Goal: Task Accomplishment & Management: Use online tool/utility

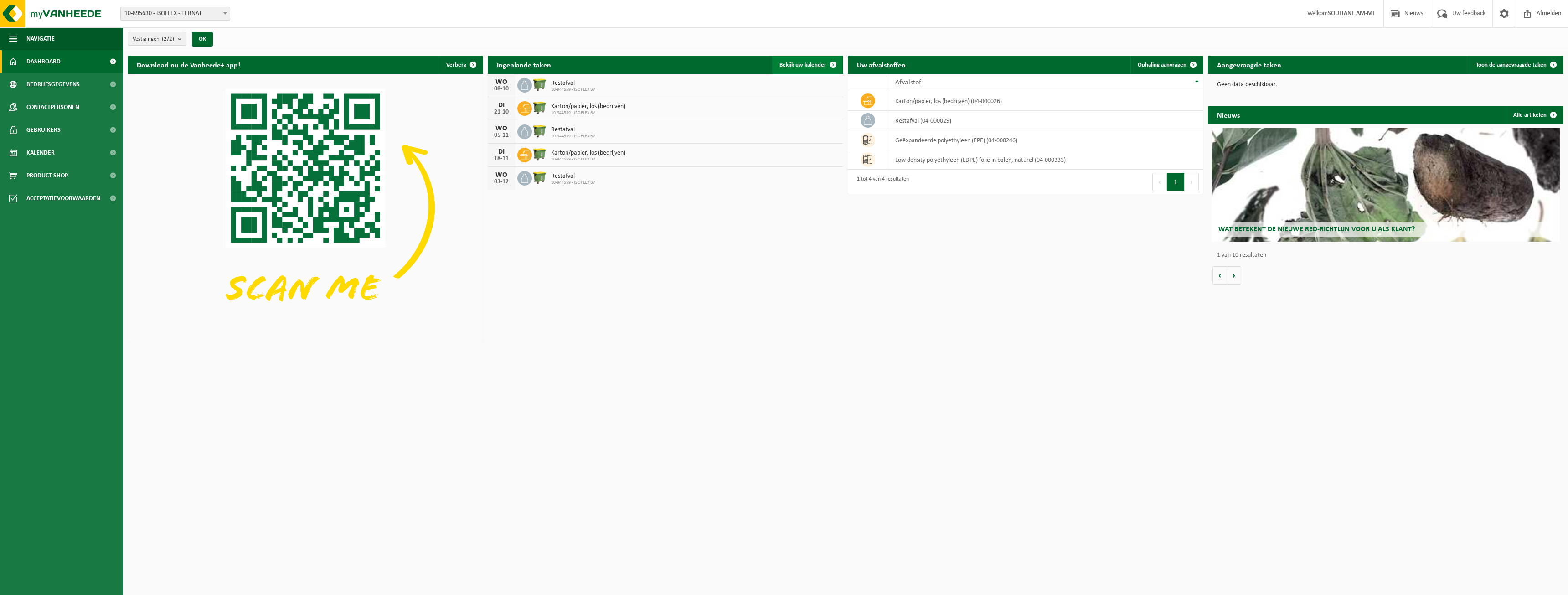
click at [800, 58] on link "Bekijk uw kalender" at bounding box center [806, 65] width 70 height 19
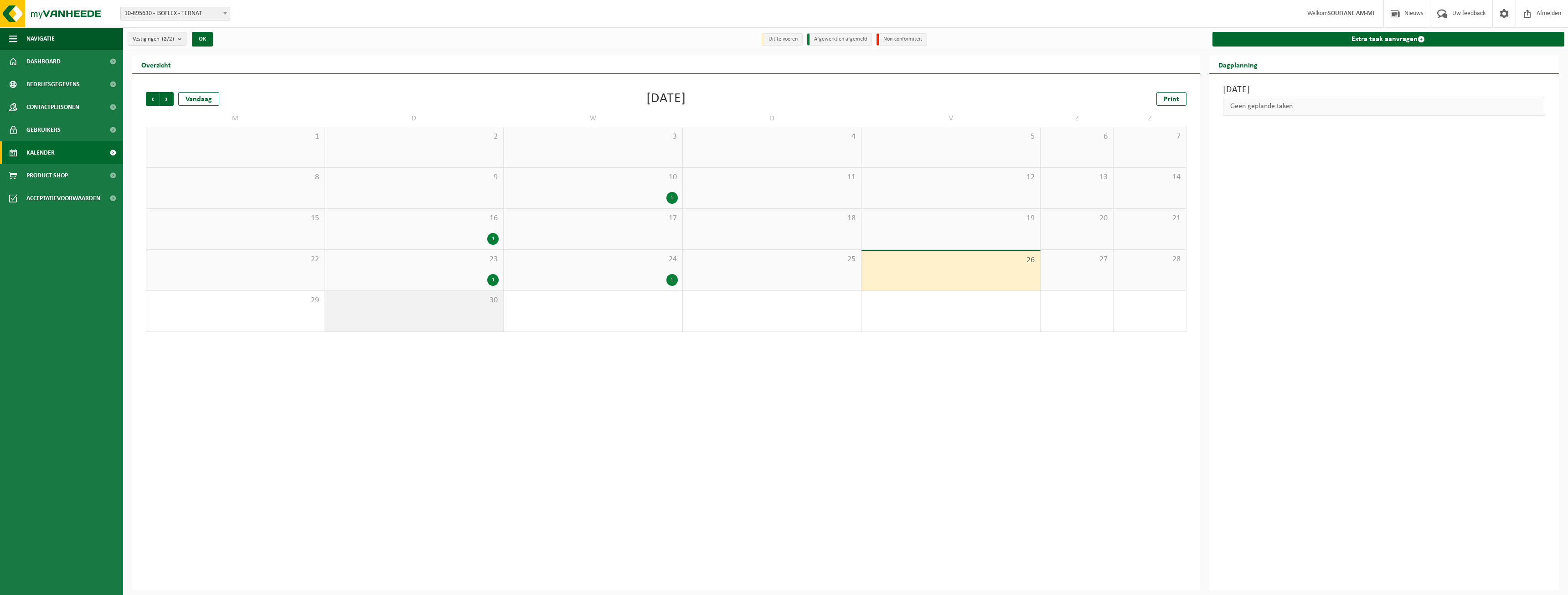
click at [462, 305] on div "30" at bounding box center [415, 311] width 179 height 41
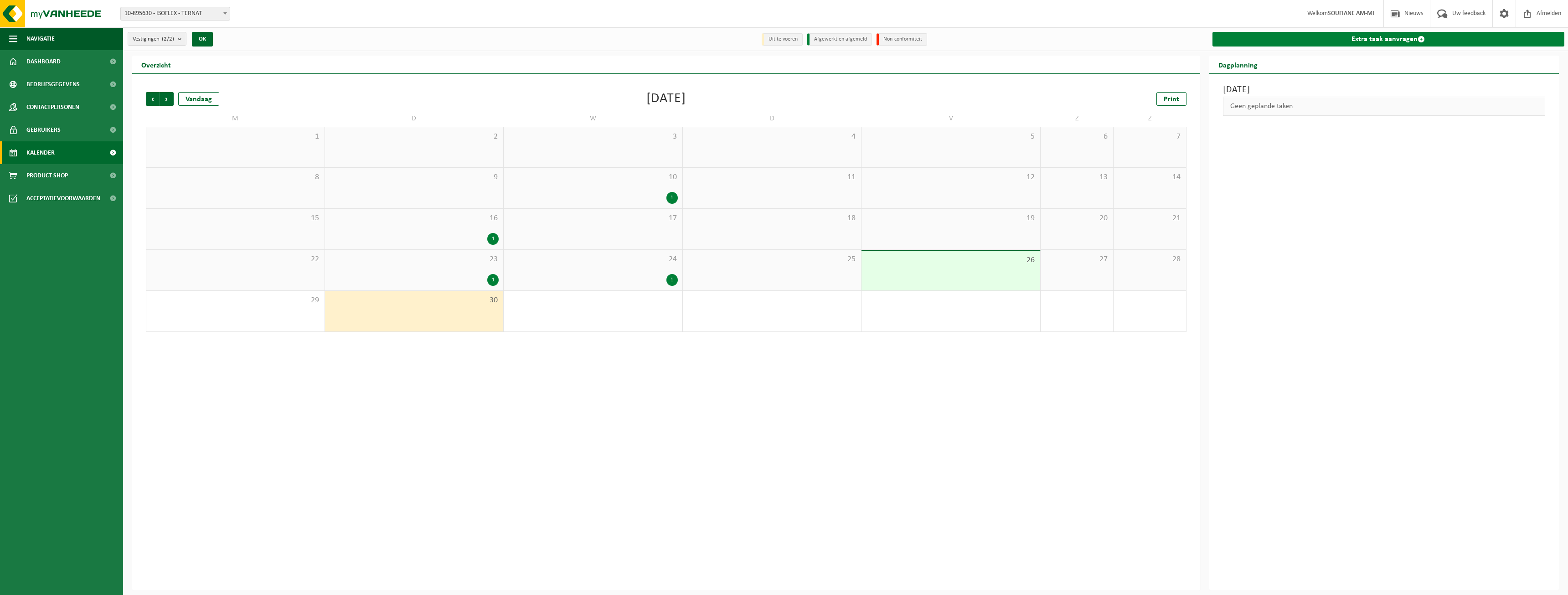
click at [1349, 42] on link "Extra taak aanvragen" at bounding box center [1388, 39] width 352 height 15
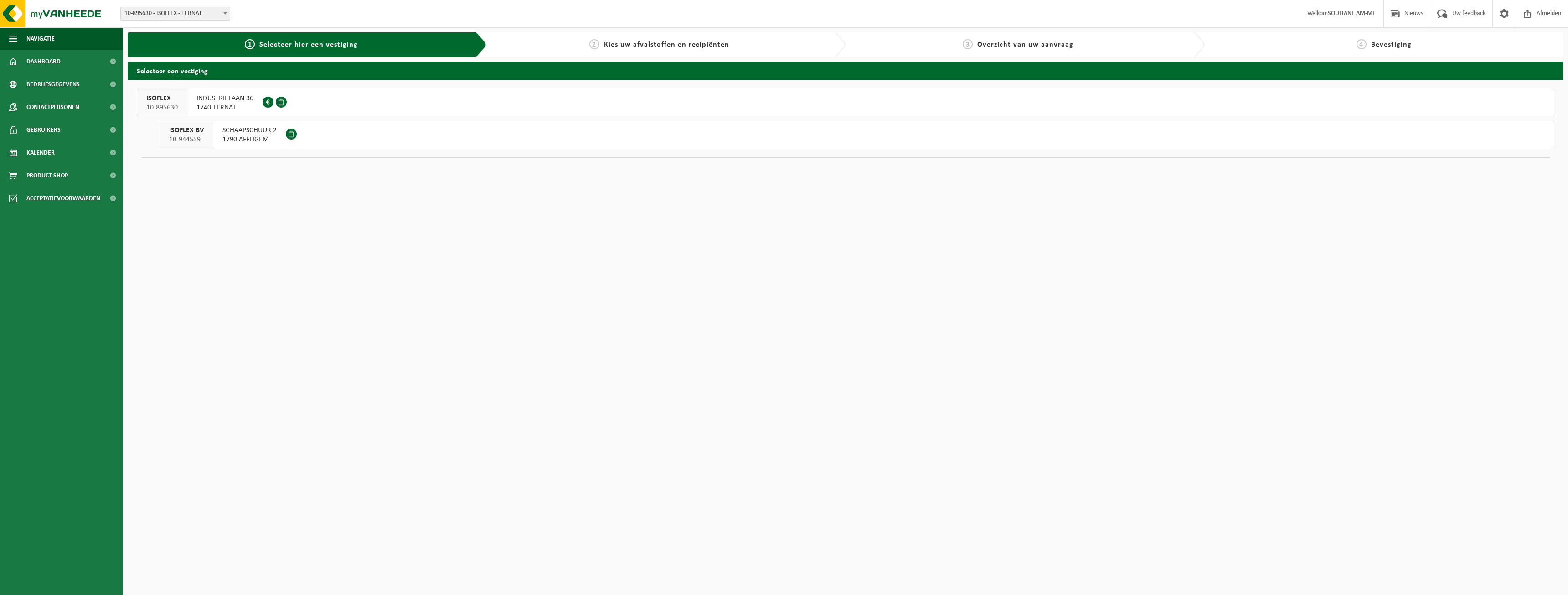
click at [227, 135] on span "1790 AFFLIGEM" at bounding box center [250, 140] width 54 height 9
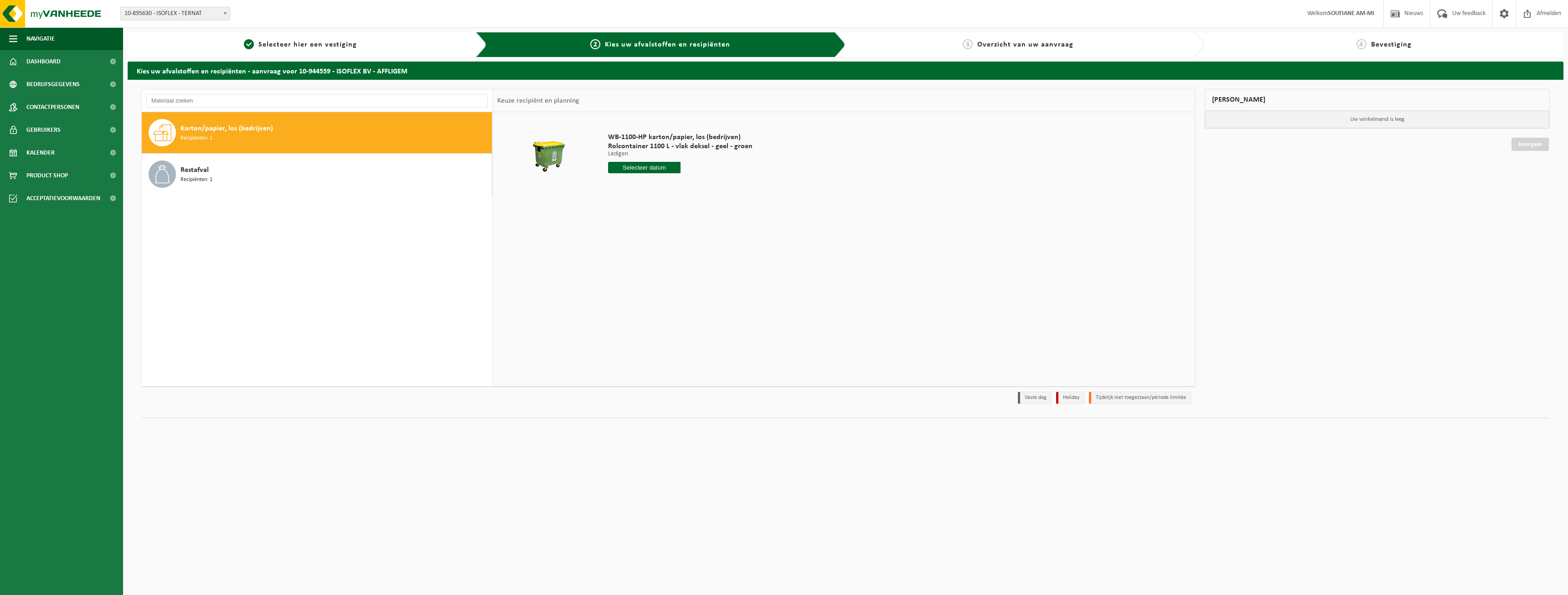
click at [205, 136] on span "Recipiënten: 1" at bounding box center [197, 138] width 32 height 8
click at [637, 170] on input "text" at bounding box center [644, 168] width 73 height 11
click at [633, 278] on div "30" at bounding box center [632, 278] width 16 height 15
type input "Van [DATE]"
click at [640, 201] on button "In winkelmand" at bounding box center [634, 202] width 50 height 15
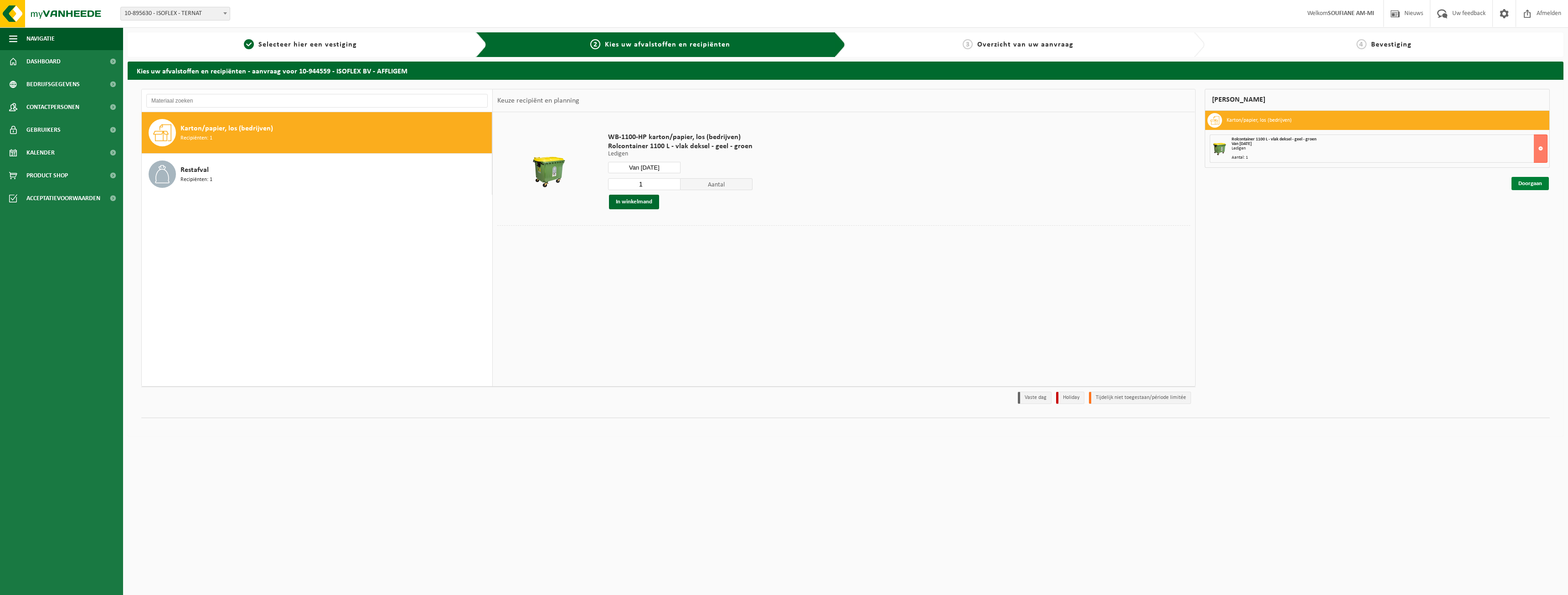
click at [1534, 182] on link "Doorgaan" at bounding box center [1530, 184] width 37 height 13
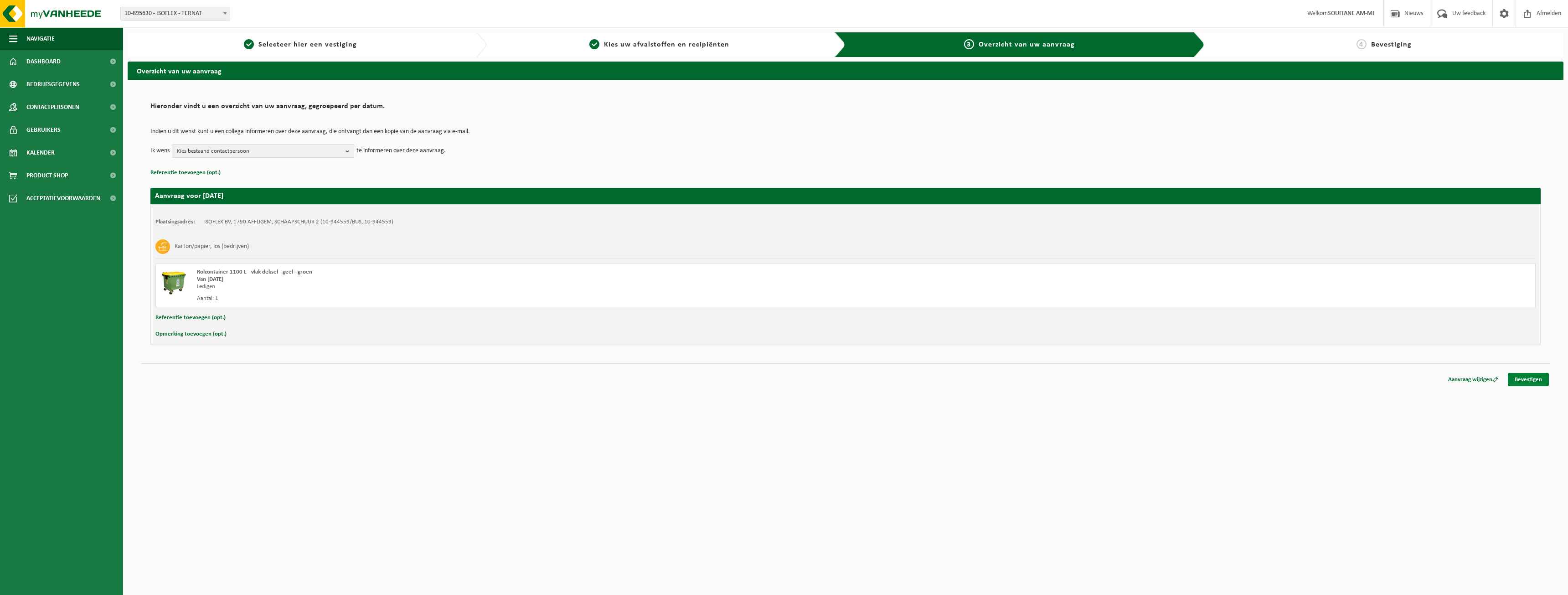
click at [1525, 377] on link "Bevestigen" at bounding box center [1528, 380] width 41 height 13
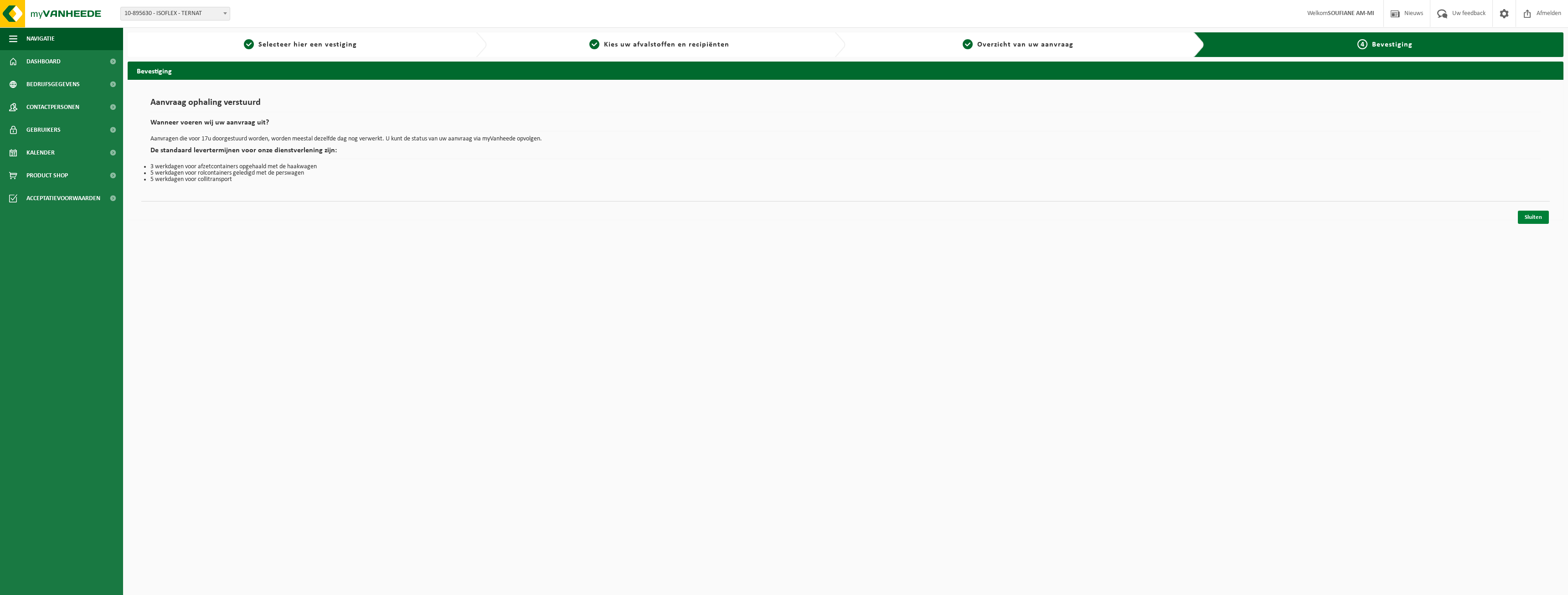
click at [1532, 214] on link "Sluiten" at bounding box center [1533, 217] width 31 height 13
